Goal: Task Accomplishment & Management: Manage account settings

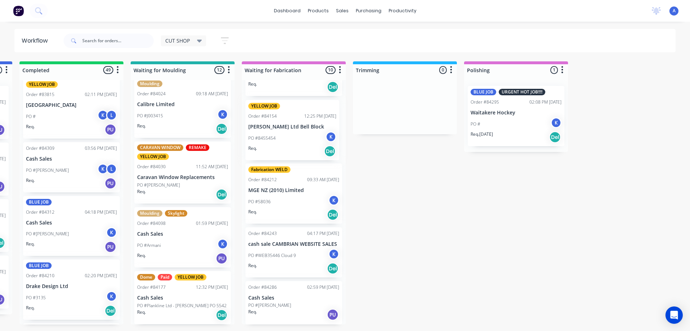
scroll to position [352, 0]
click at [330, 136] on div "K" at bounding box center [333, 136] width 11 height 11
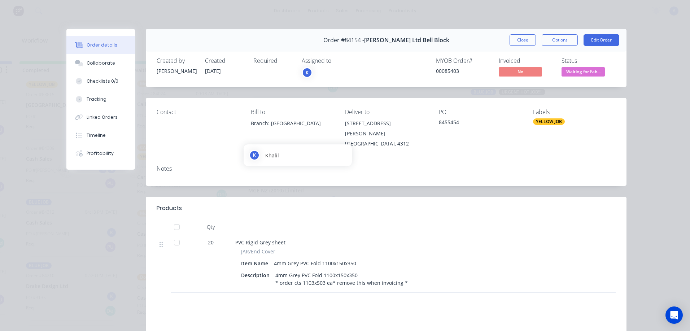
click at [304, 74] on div "K" at bounding box center [307, 72] width 11 height 11
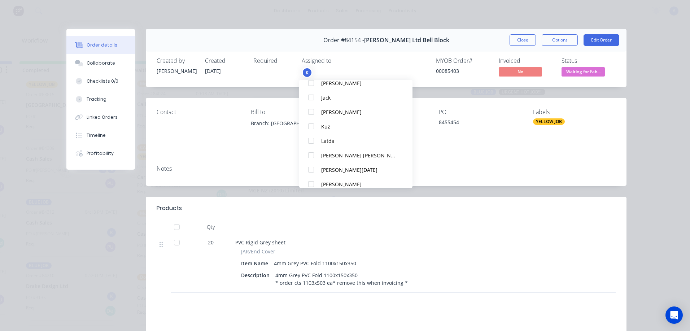
scroll to position [123, 0]
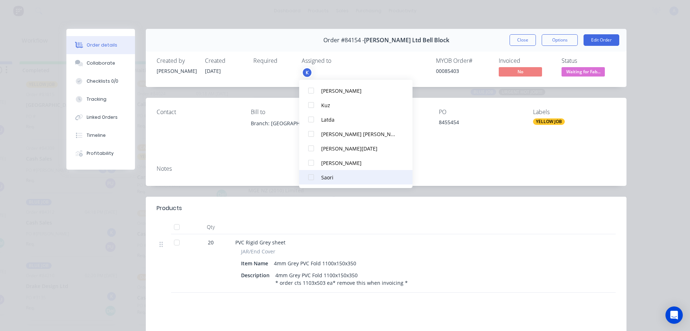
click at [312, 180] on div at bounding box center [311, 177] width 14 height 14
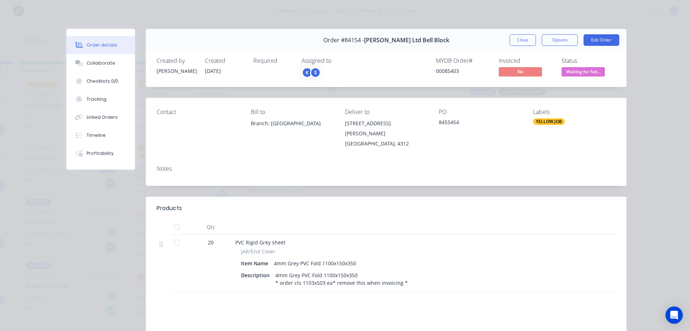
click at [583, 71] on span "Waiting for Fab..." at bounding box center [582, 71] width 43 height 9
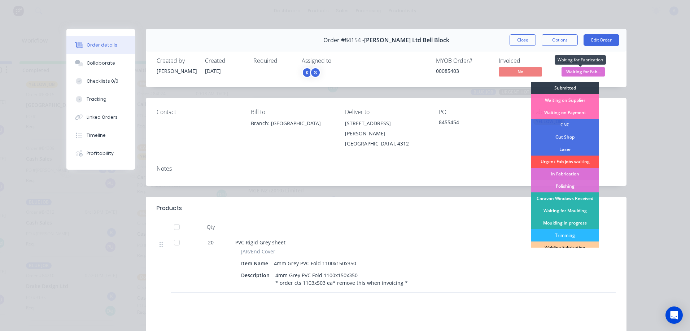
click at [565, 174] on div "In Fabrication" at bounding box center [565, 174] width 68 height 12
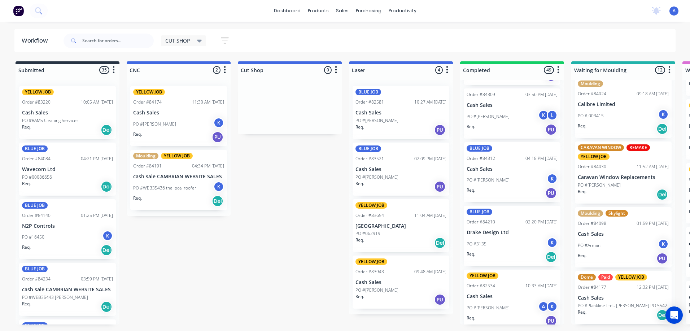
click at [199, 41] on icon at bounding box center [199, 41] width 5 height 3
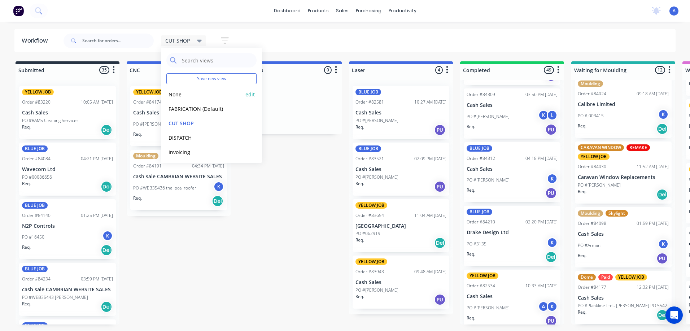
click at [180, 96] on button "None" at bounding box center [204, 94] width 77 height 8
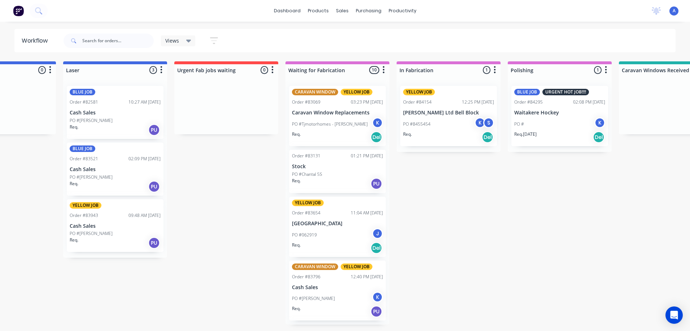
scroll to position [0, 505]
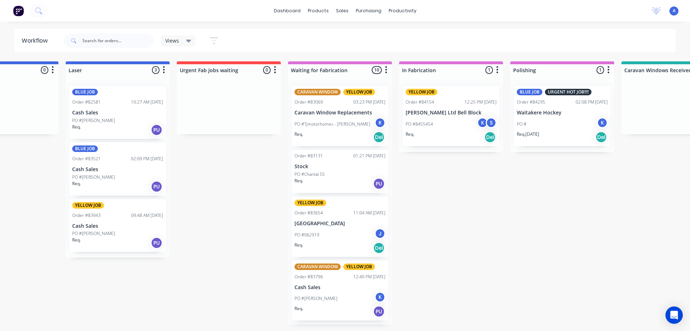
click at [184, 40] on div "Views" at bounding box center [178, 41] width 26 height 6
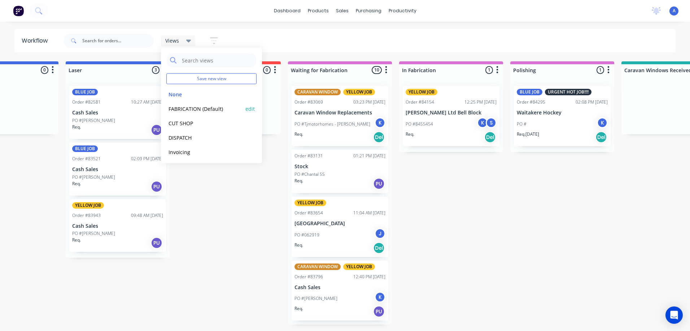
click at [203, 108] on button "FABRICATION (Default)" at bounding box center [204, 109] width 77 height 8
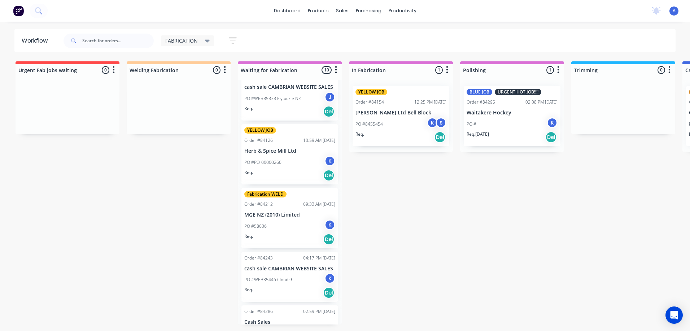
scroll to position [344, 0]
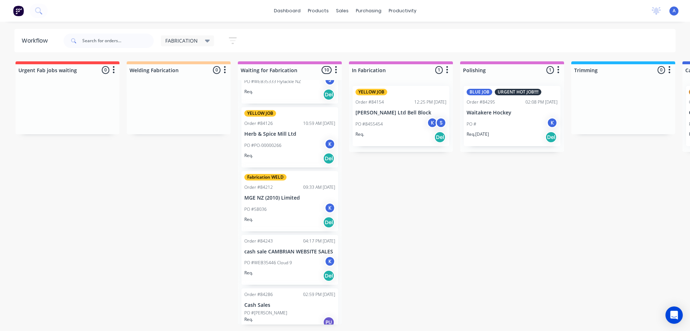
click at [290, 201] on p "MGE NZ (2010) Limited" at bounding box center [289, 198] width 91 height 6
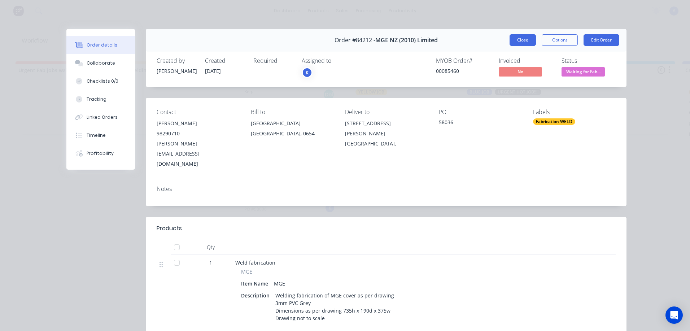
click at [519, 39] on button "Close" at bounding box center [522, 40] width 26 height 12
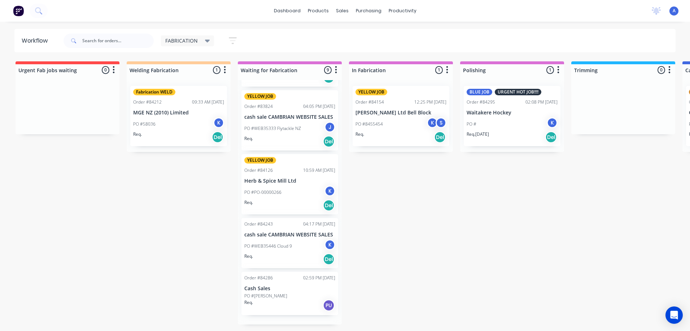
scroll to position [289, 0]
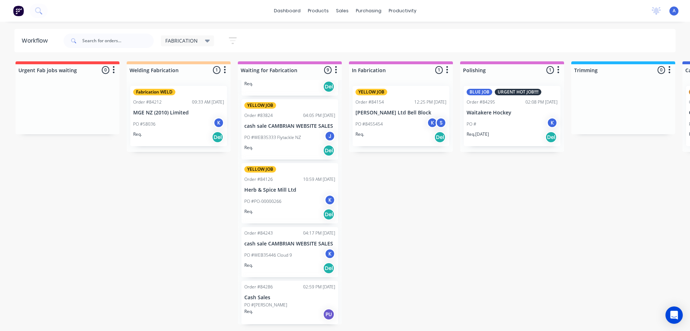
click at [175, 110] on p "MGE NZ (2010) Limited" at bounding box center [178, 113] width 91 height 6
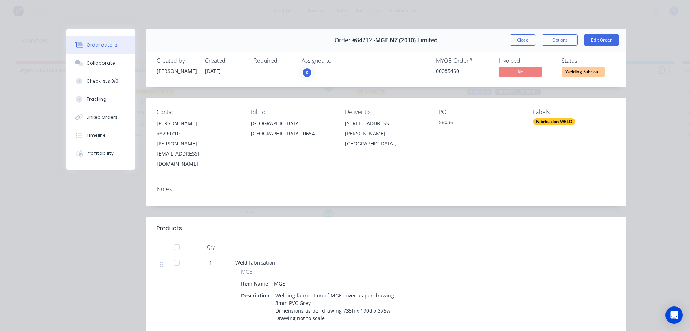
click at [306, 68] on div "K" at bounding box center [307, 72] width 11 height 11
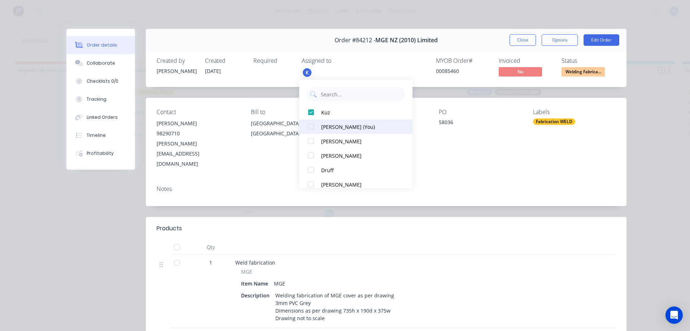
click at [349, 131] on button "[PERSON_NAME] (You)" at bounding box center [355, 126] width 113 height 14
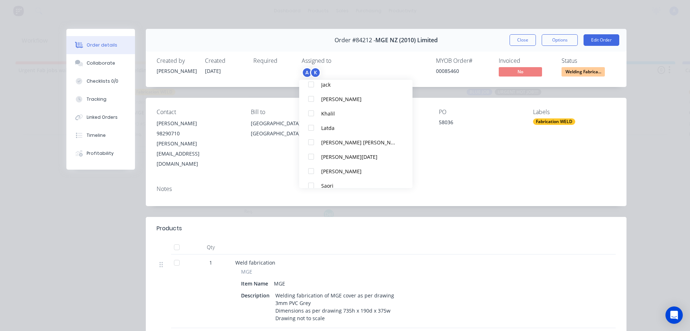
scroll to position [123, 0]
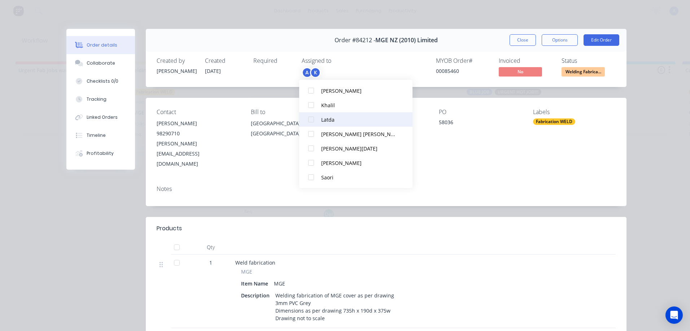
click at [325, 119] on div "Latda" at bounding box center [359, 120] width 76 height 8
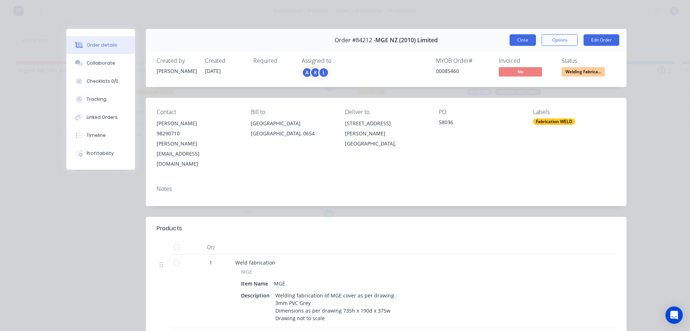
click at [517, 37] on button "Close" at bounding box center [522, 40] width 26 height 12
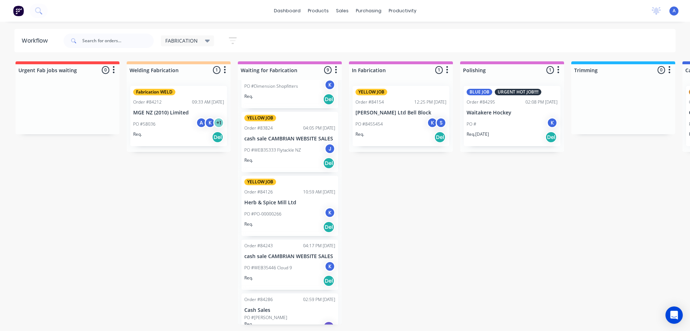
scroll to position [289, 0]
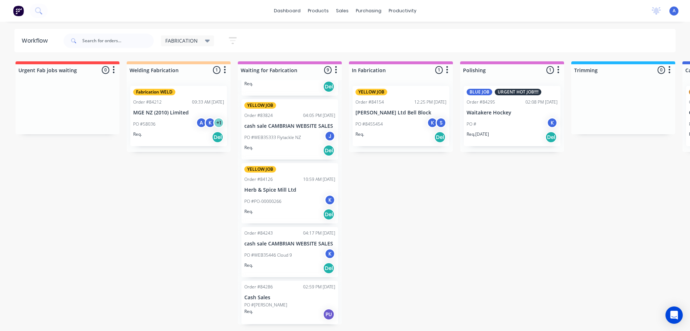
click at [206, 41] on icon at bounding box center [207, 41] width 5 height 3
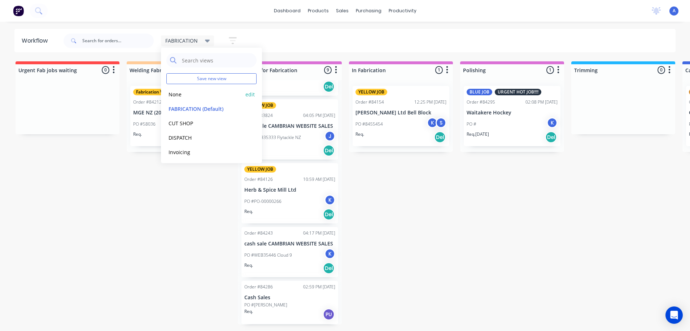
click at [172, 93] on button "None" at bounding box center [204, 94] width 77 height 8
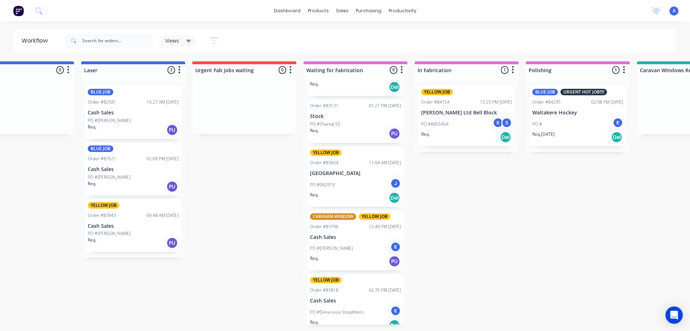
scroll to position [49, 0]
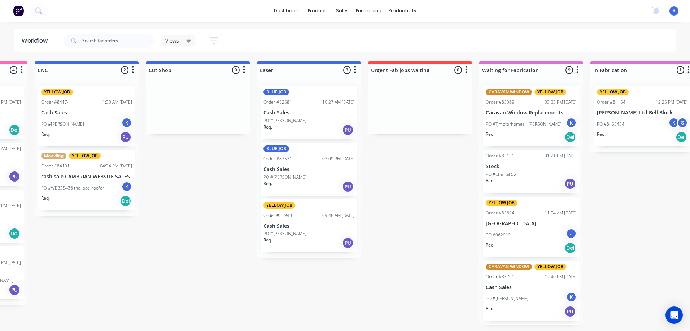
scroll to position [0, 313]
click at [185, 42] on div "Views" at bounding box center [178, 41] width 26 height 6
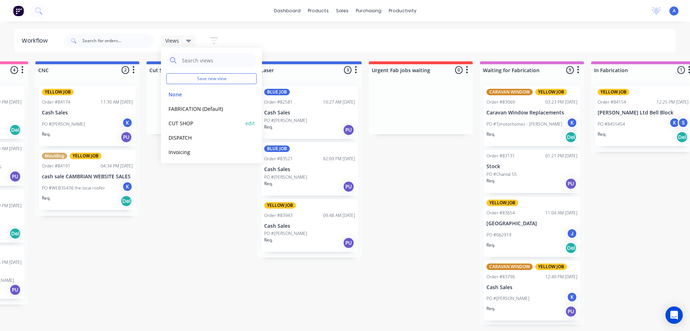
click at [187, 124] on button "CUT SHOP" at bounding box center [204, 123] width 77 height 8
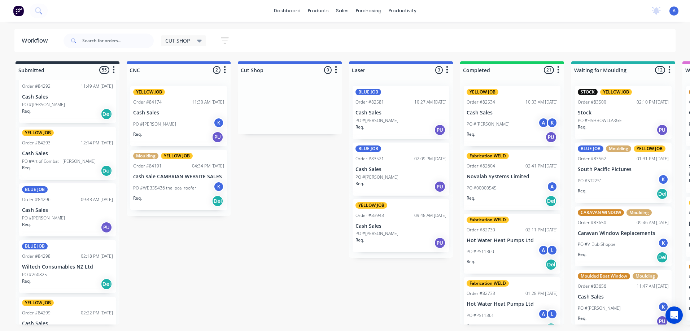
scroll to position [480, 0]
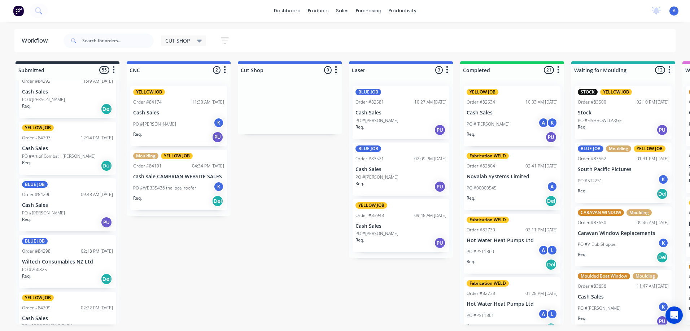
click at [62, 296] on div "YELLOW JOB" at bounding box center [67, 297] width 91 height 6
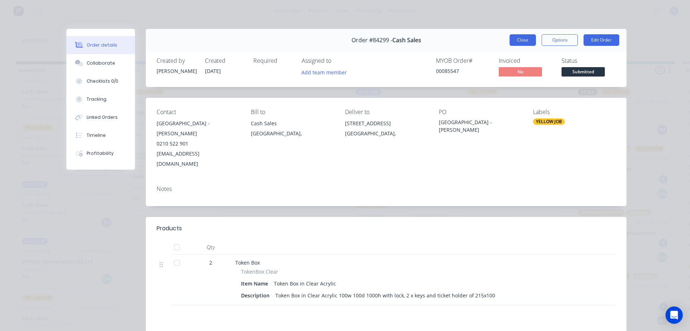
click at [519, 40] on button "Close" at bounding box center [522, 40] width 26 height 12
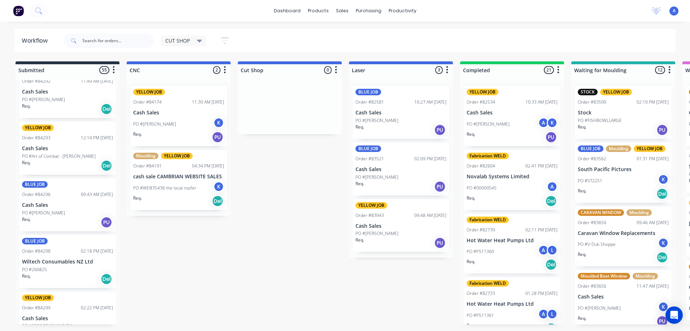
click at [69, 215] on div "PO #[PERSON_NAME]" at bounding box center [67, 213] width 91 height 6
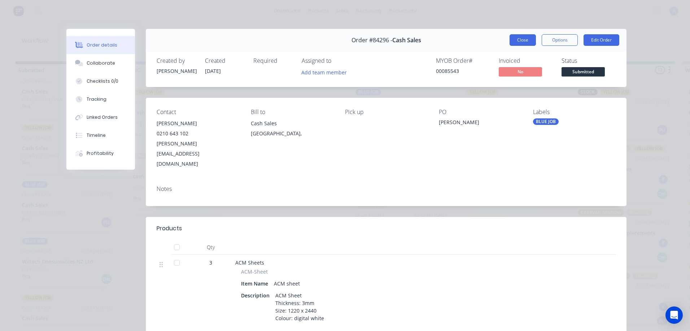
click at [525, 43] on button "Close" at bounding box center [522, 40] width 26 height 12
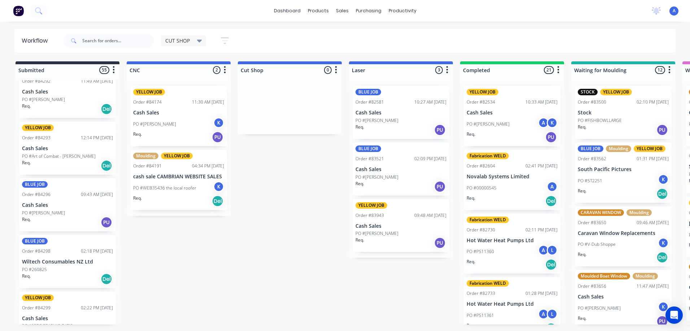
click at [72, 215] on div "PO #[PERSON_NAME]" at bounding box center [67, 213] width 91 height 6
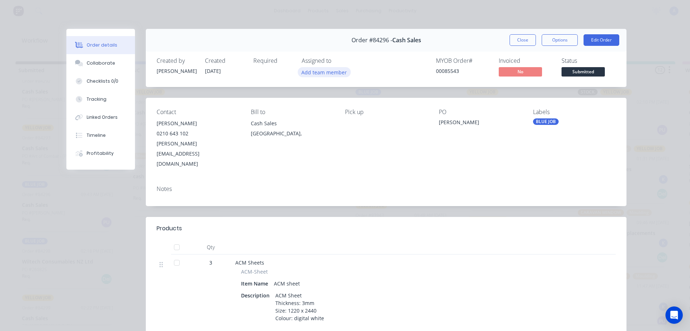
click at [326, 75] on button "Add team member" at bounding box center [324, 72] width 53 height 10
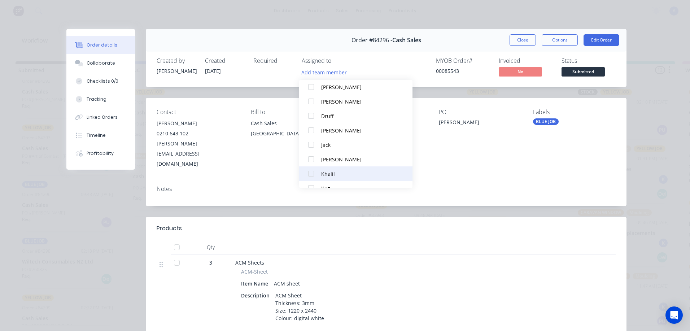
click at [332, 176] on div "Khalil" at bounding box center [359, 174] width 76 height 8
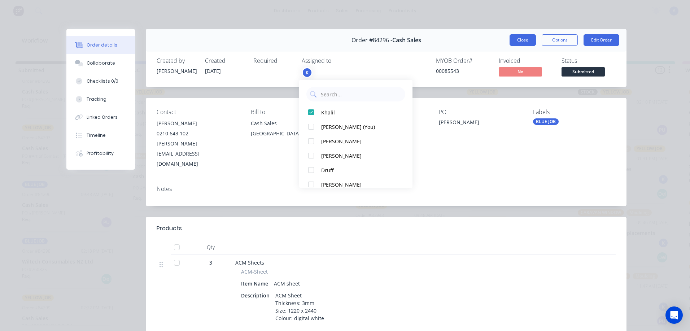
click at [519, 40] on button "Close" at bounding box center [522, 40] width 26 height 12
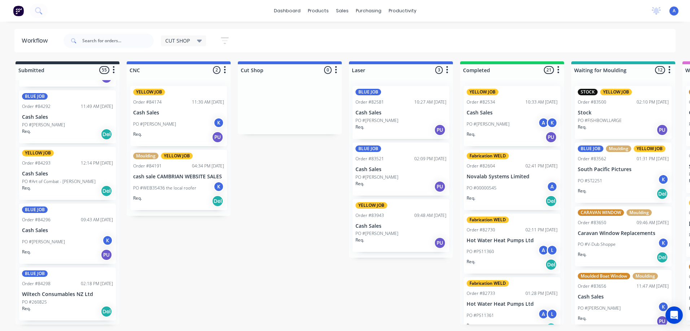
scroll to position [455, 0]
